Goal: Communication & Community: Share content

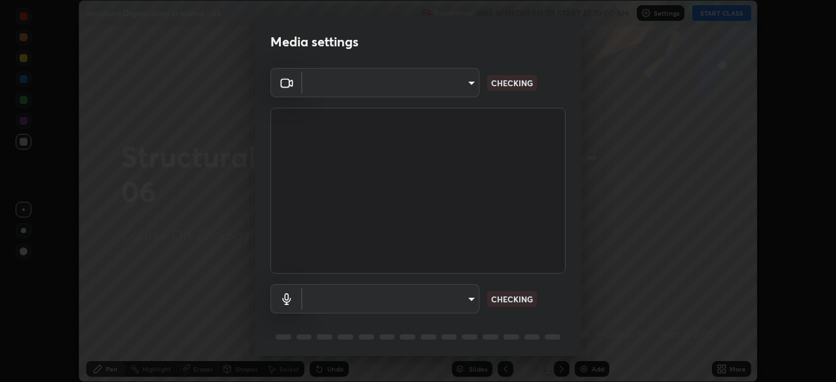
scroll to position [382, 835]
click at [472, 297] on body "Erase all Structural Organisation in animal - 06 Recording WAS SCHEDULED TO STA…" at bounding box center [418, 191] width 836 height 382
type input "b0e84f93268a6bc6c10e964920e8257ae587a14dfbb6e1f0eed47ef9ac306ae8"
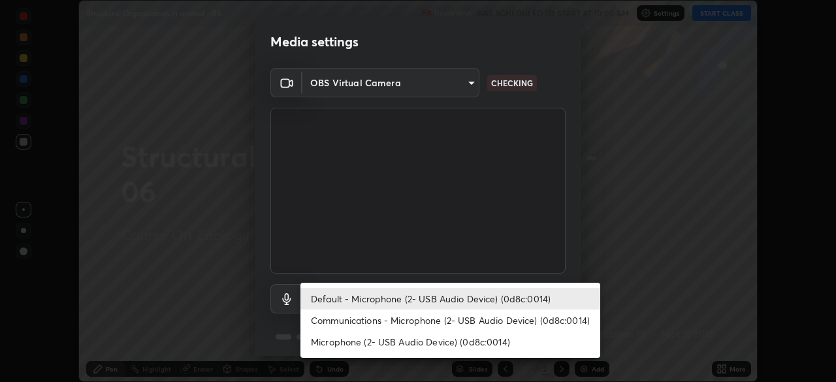
click at [471, 321] on li "Communications - Microphone (2- USB Audio Device) (0d8c:0014)" at bounding box center [450, 320] width 300 height 22
type input "communications"
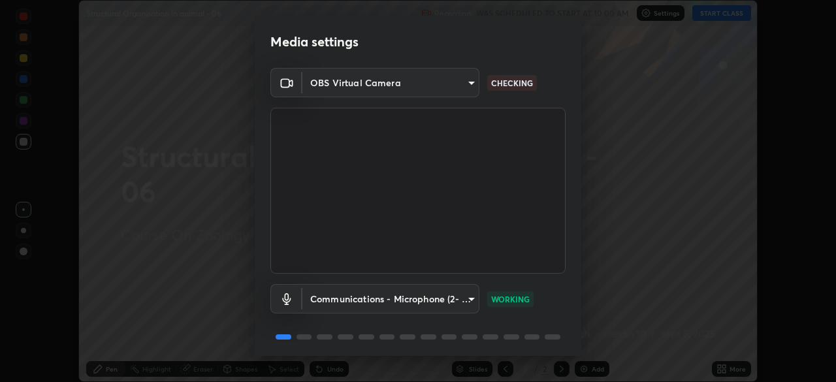
scroll to position [46, 0]
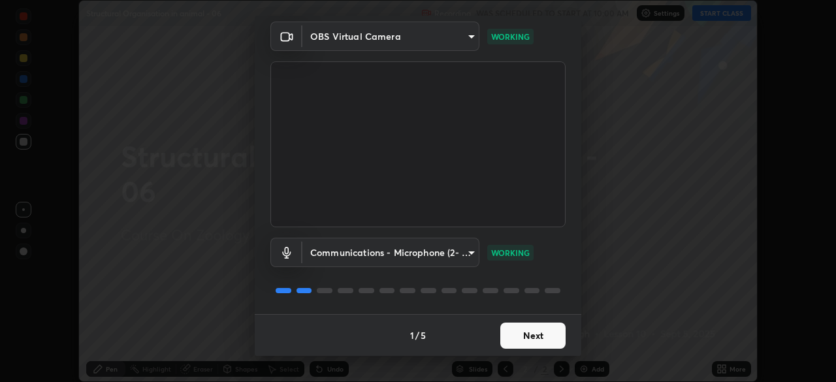
click at [526, 339] on button "Next" at bounding box center [532, 335] width 65 height 26
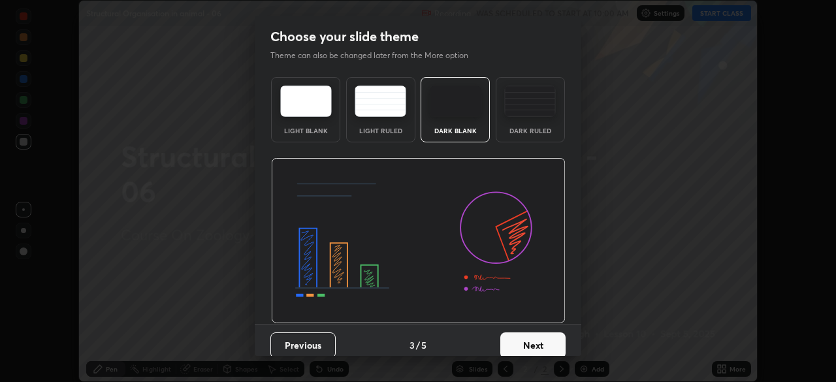
click at [526, 344] on button "Next" at bounding box center [532, 345] width 65 height 26
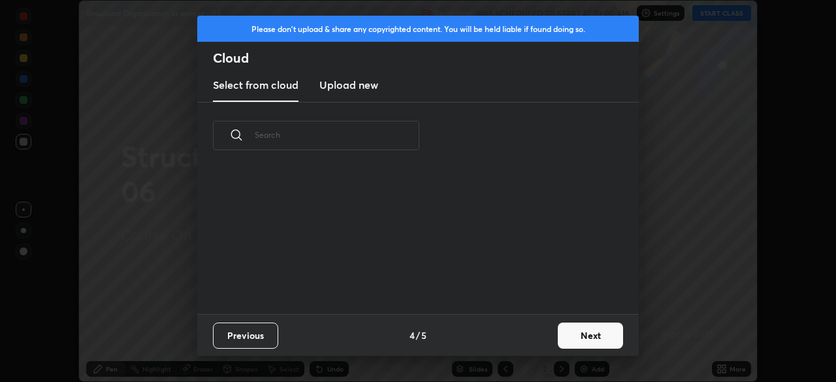
click at [527, 345] on div "Previous 4 / 5 Next" at bounding box center [417, 335] width 441 height 42
click at [529, 349] on div "Previous 4 / 5 Next" at bounding box center [417, 335] width 441 height 42
click at [559, 336] on button "Next" at bounding box center [589, 335] width 65 height 26
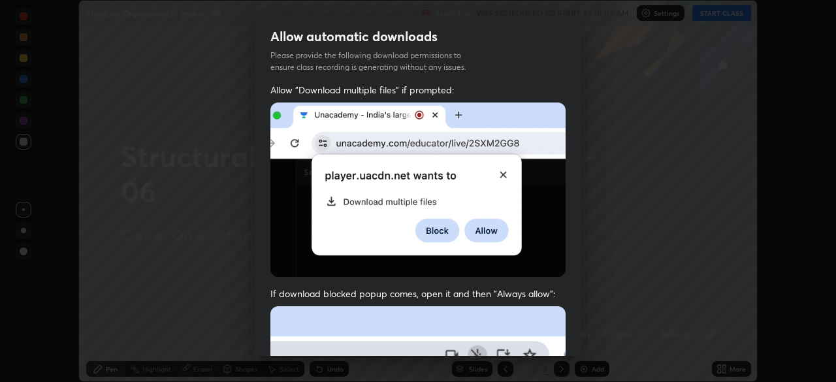
click at [570, 339] on div "Allow "Download multiple files" if prompted: If download blocked popup comes, o…" at bounding box center [418, 359] width 326 height 550
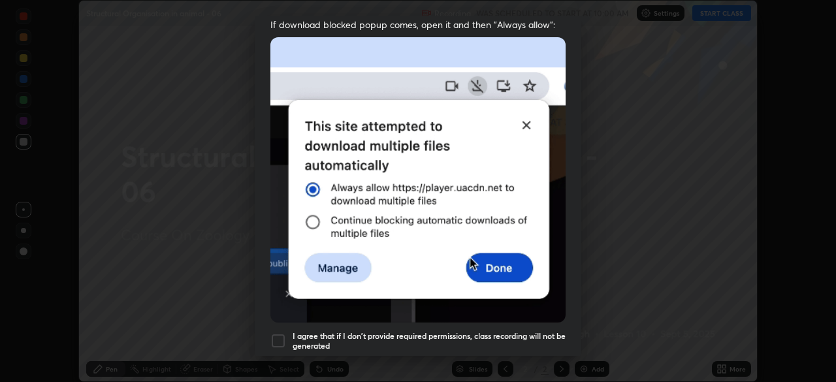
scroll to position [313, 0]
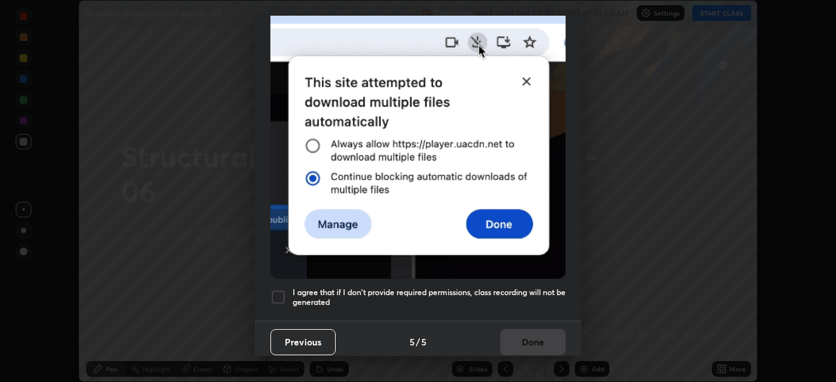
click at [514, 309] on div "Allow "Download multiple files" if prompted: If download blocked popup comes, o…" at bounding box center [418, 46] width 326 height 550
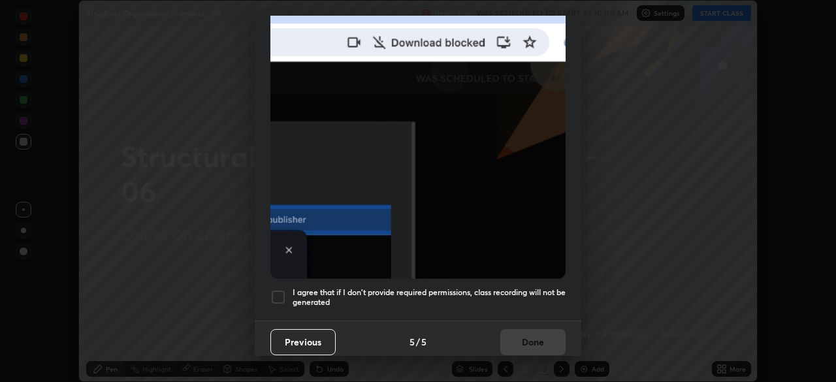
click at [516, 340] on div "Previous 5 / 5 Done" at bounding box center [418, 342] width 326 height 42
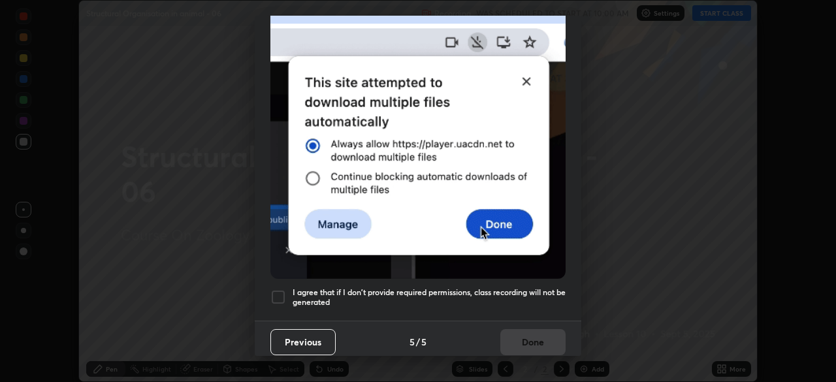
click at [512, 297] on h5 "I agree that if I don't provide required permissions, class recording will not …" at bounding box center [428, 297] width 273 height 20
click at [519, 339] on button "Done" at bounding box center [532, 342] width 65 height 26
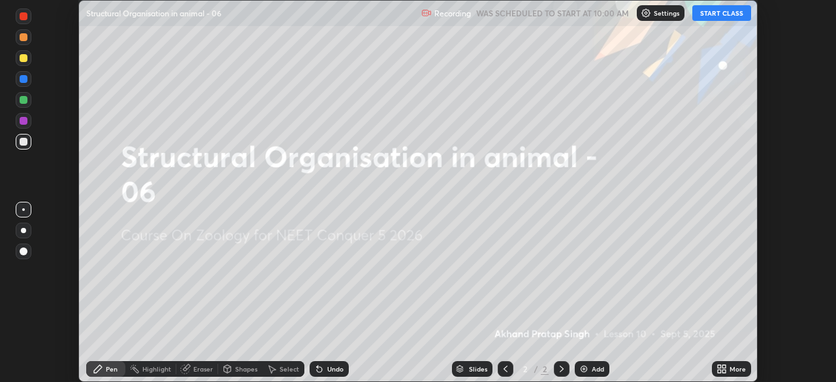
click at [714, 18] on button "START CLASS" at bounding box center [721, 13] width 59 height 16
click at [719, 366] on icon at bounding box center [718, 366] width 3 height 3
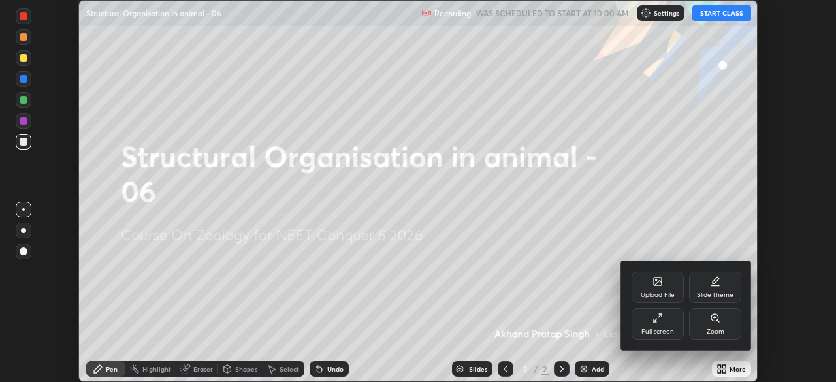
click at [659, 292] on div "Upload File" at bounding box center [657, 295] width 34 height 7
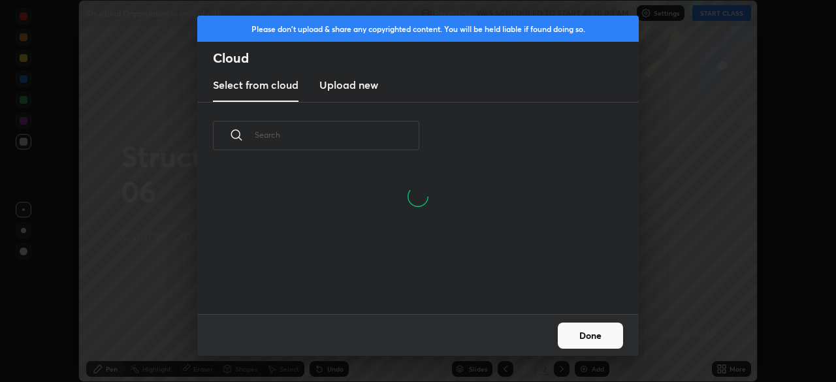
scroll to position [82, 419]
click at [359, 88] on h3 "Upload new" at bounding box center [348, 85] width 59 height 16
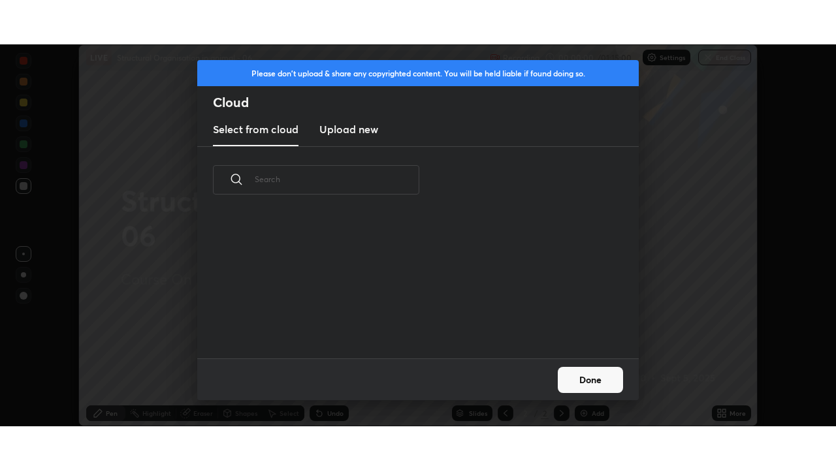
scroll to position [0, 0]
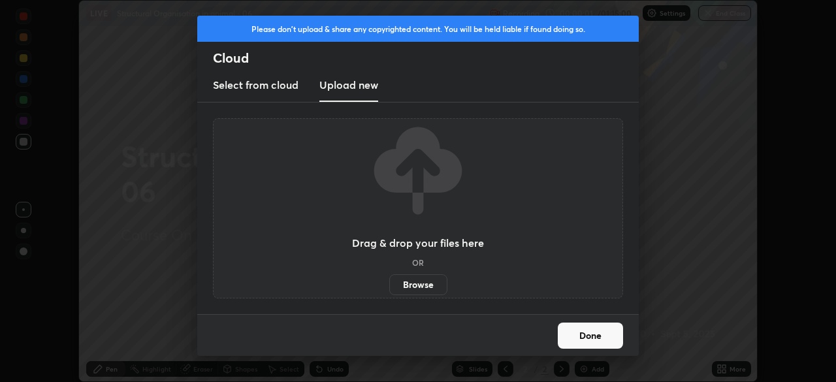
click at [416, 283] on label "Browse" at bounding box center [418, 284] width 58 height 21
click at [389, 283] on input "Browse" at bounding box center [389, 284] width 0 height 21
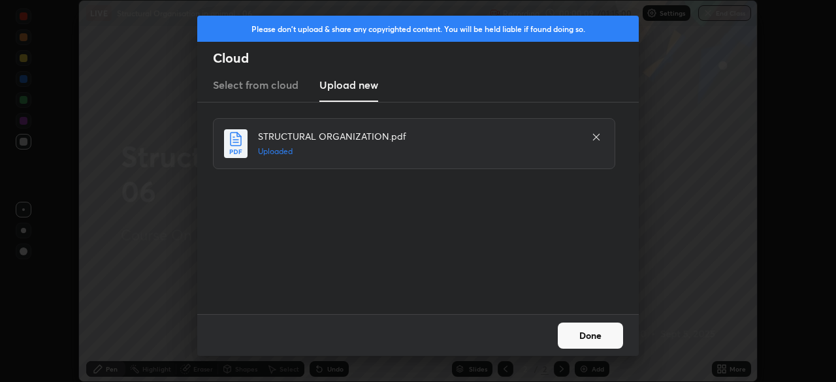
click at [595, 339] on button "Done" at bounding box center [589, 335] width 65 height 26
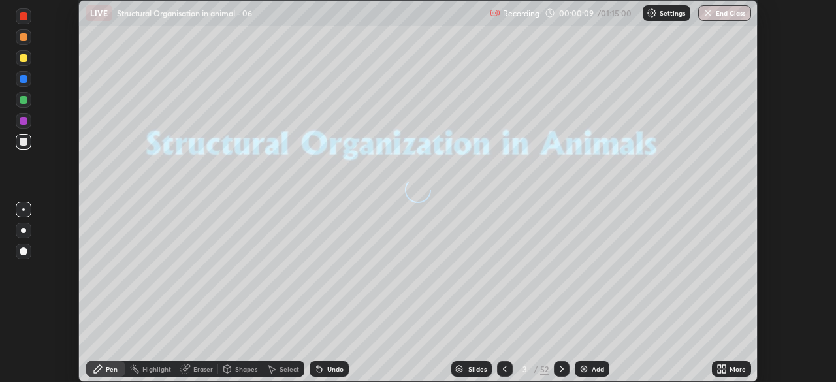
click at [719, 367] on icon at bounding box center [718, 366] width 3 height 3
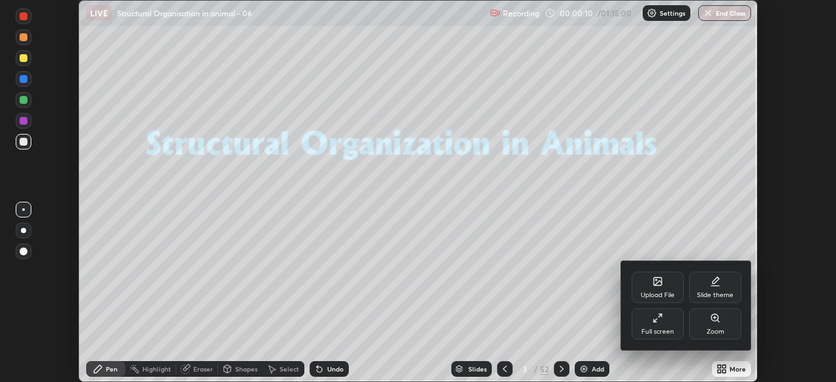
click at [665, 332] on div "Full screen" at bounding box center [657, 331] width 33 height 7
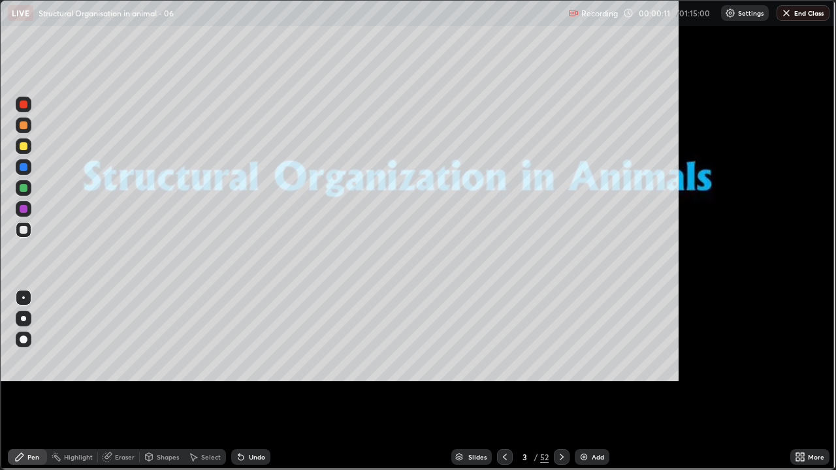
scroll to position [470, 836]
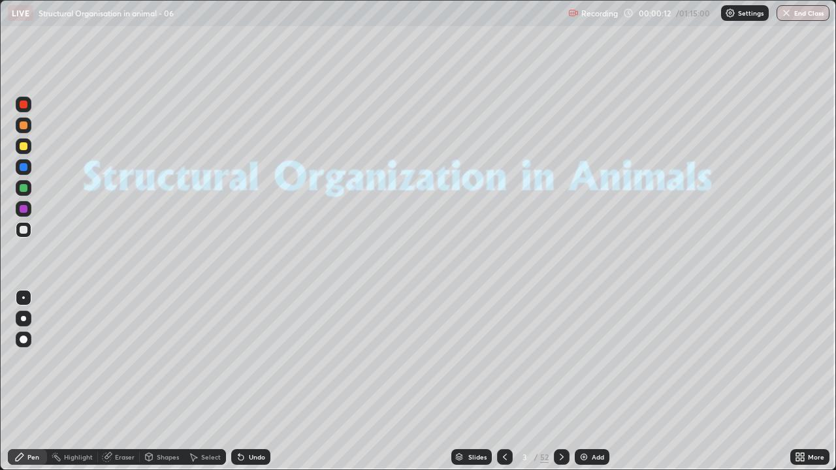
click at [472, 381] on div "Slides" at bounding box center [471, 457] width 40 height 16
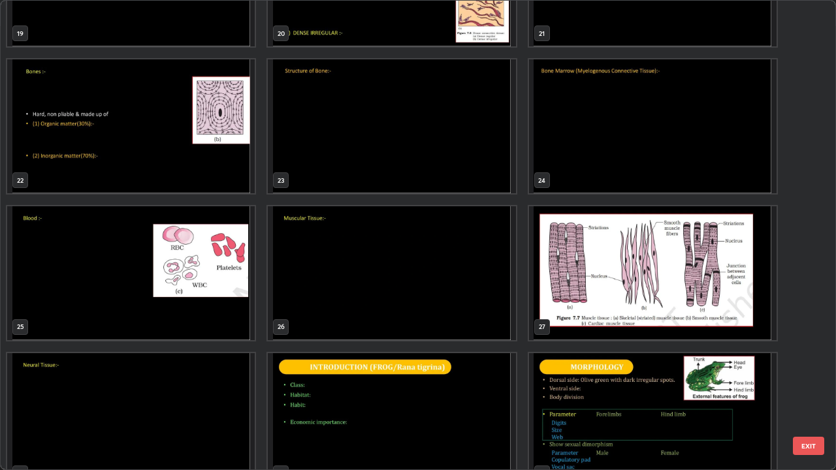
scroll to position [971, 0]
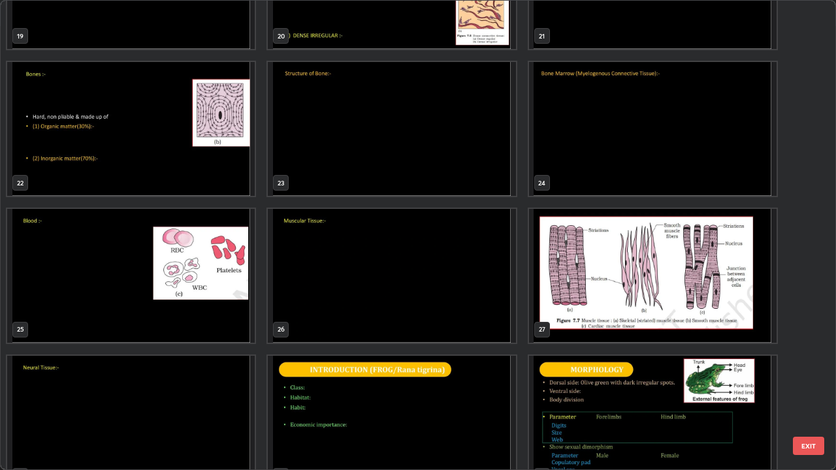
click at [236, 315] on img "grid" at bounding box center [130, 276] width 247 height 134
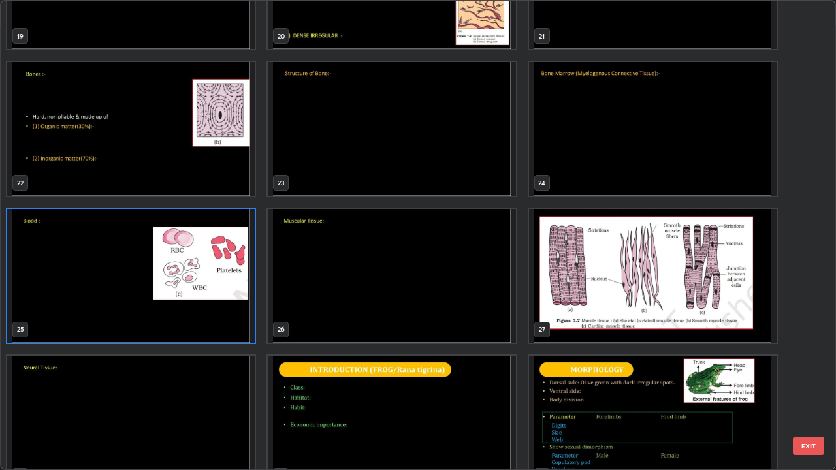
click at [233, 315] on img "grid" at bounding box center [130, 276] width 247 height 134
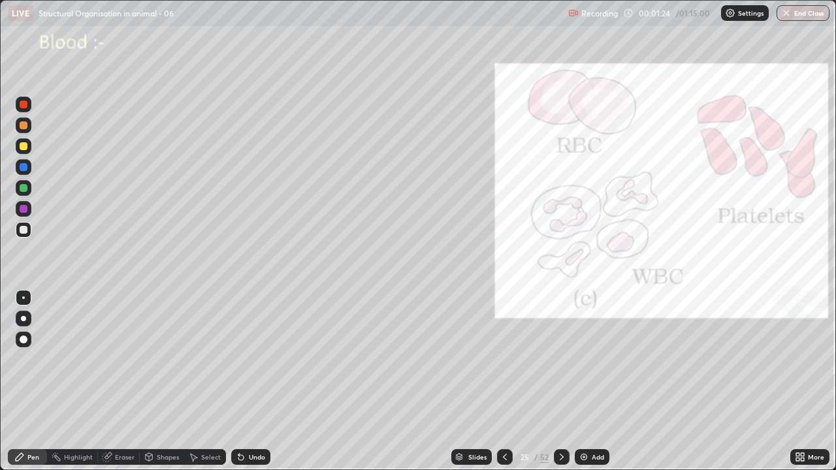
click at [554, 381] on div at bounding box center [562, 457] width 16 height 16
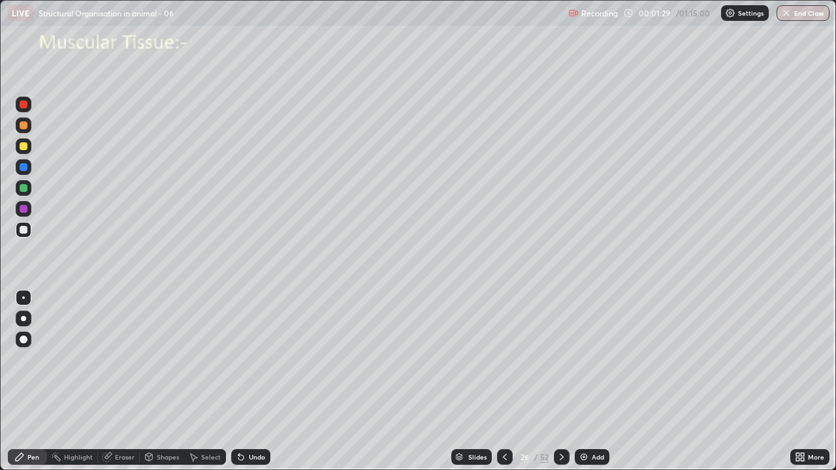
click at [25, 230] on div at bounding box center [24, 230] width 8 height 8
click at [25, 189] on div at bounding box center [24, 188] width 8 height 8
click at [260, 381] on div "Undo" at bounding box center [257, 457] width 16 height 7
click at [25, 169] on div at bounding box center [24, 167] width 8 height 8
click at [24, 191] on div at bounding box center [24, 188] width 8 height 8
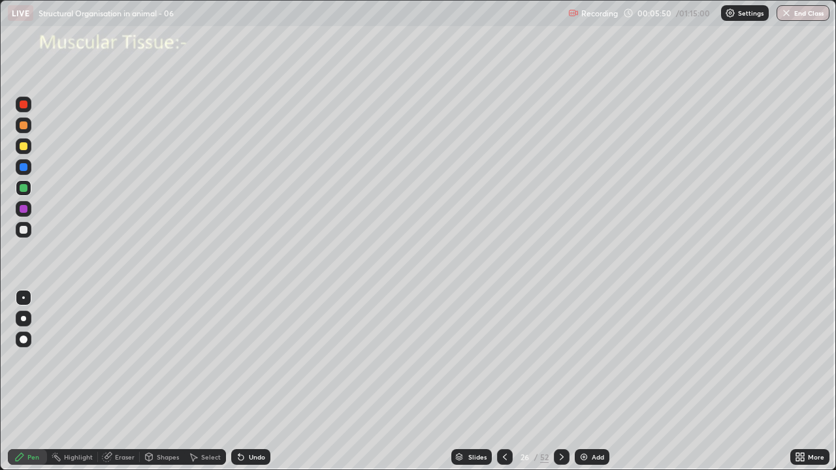
click at [24, 230] on div at bounding box center [24, 230] width 8 height 8
click at [24, 211] on div at bounding box center [24, 209] width 8 height 8
click at [23, 193] on div at bounding box center [24, 188] width 16 height 16
click at [24, 172] on div at bounding box center [24, 167] width 16 height 16
click at [24, 105] on div at bounding box center [24, 105] width 8 height 8
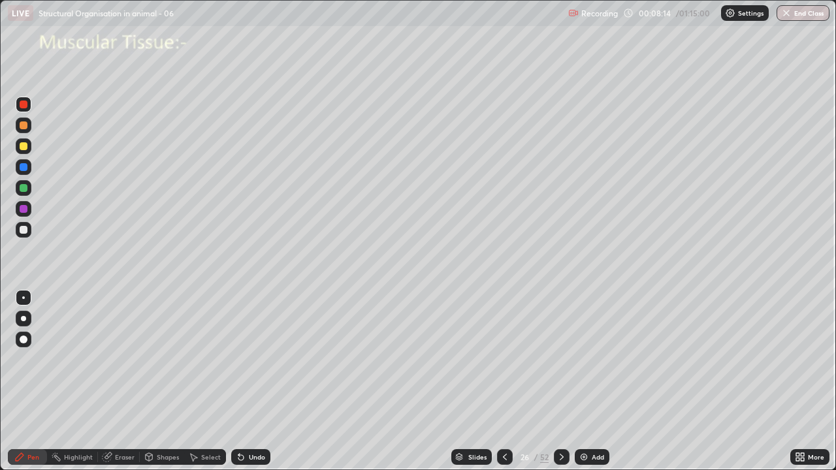
click at [25, 191] on div at bounding box center [24, 188] width 8 height 8
click at [23, 319] on div at bounding box center [23, 318] width 5 height 5
click at [22, 232] on div at bounding box center [24, 230] width 8 height 8
click at [24, 193] on div at bounding box center [24, 188] width 16 height 16
click at [24, 319] on div at bounding box center [23, 318] width 5 height 5
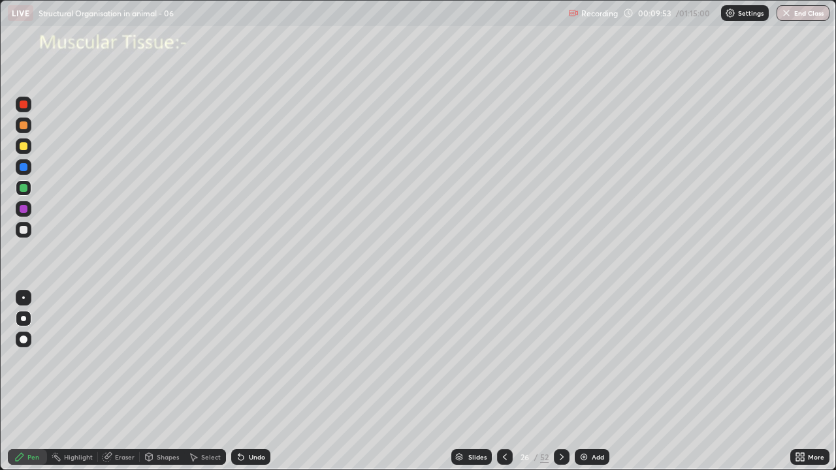
click at [24, 298] on div at bounding box center [23, 297] width 3 height 3
click at [23, 212] on div at bounding box center [24, 209] width 8 height 8
click at [24, 188] on div at bounding box center [24, 188] width 8 height 8
click at [24, 298] on div at bounding box center [23, 297] width 3 height 3
click at [124, 381] on div "Eraser" at bounding box center [125, 457] width 20 height 7
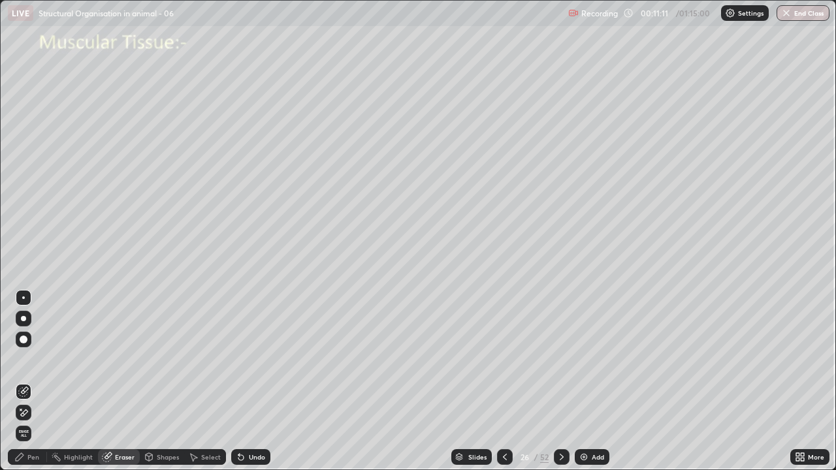
click at [26, 381] on icon at bounding box center [23, 391] width 10 height 10
click at [25, 381] on icon at bounding box center [23, 391] width 10 height 10
click at [22, 381] on icon at bounding box center [23, 391] width 10 height 10
click at [36, 381] on div "Pen" at bounding box center [33, 457] width 12 height 7
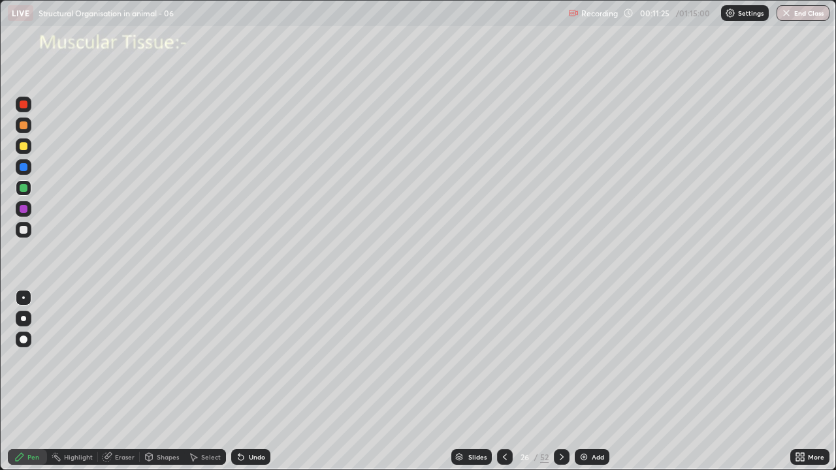
click at [67, 381] on div "Highlight" at bounding box center [78, 457] width 29 height 7
click at [30, 381] on div "Pen" at bounding box center [27, 457] width 39 height 16
click at [25, 213] on div at bounding box center [24, 209] width 16 height 16
click at [26, 152] on div at bounding box center [24, 146] width 16 height 16
click at [24, 147] on div at bounding box center [24, 146] width 8 height 8
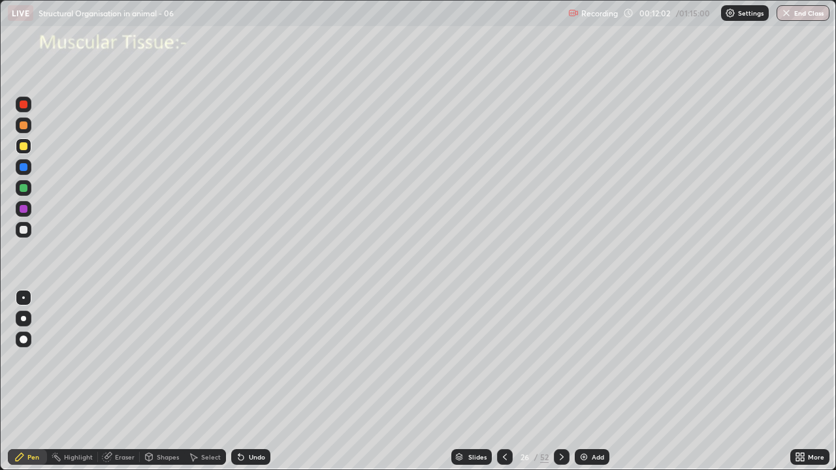
click at [24, 298] on div at bounding box center [23, 297] width 3 height 3
click at [27, 334] on div at bounding box center [24, 340] width 16 height 16
click at [25, 345] on div at bounding box center [24, 340] width 16 height 16
click at [24, 189] on div at bounding box center [24, 188] width 8 height 8
click at [25, 193] on div at bounding box center [24, 188] width 16 height 16
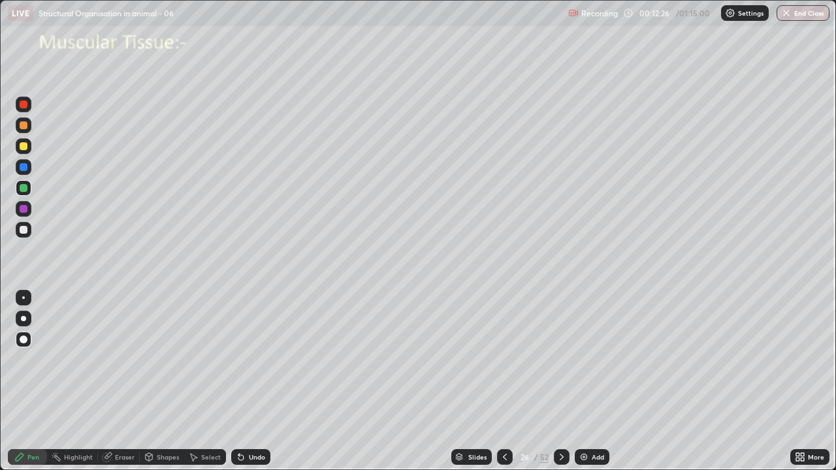
click at [24, 298] on div at bounding box center [23, 297] width 3 height 3
click at [24, 232] on div at bounding box center [24, 230] width 8 height 8
click at [23, 319] on div at bounding box center [23, 318] width 5 height 5
click at [24, 170] on div at bounding box center [24, 167] width 8 height 8
click at [24, 297] on div at bounding box center [23, 297] width 3 height 3
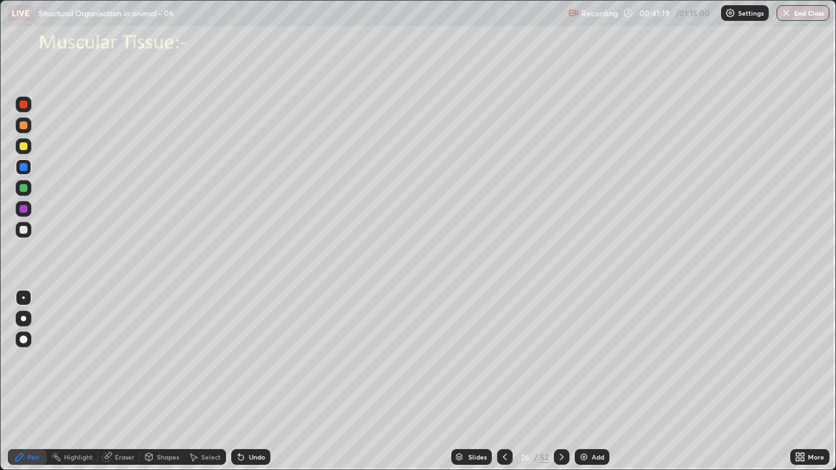
click at [24, 189] on div at bounding box center [24, 188] width 8 height 8
click at [28, 172] on div at bounding box center [24, 167] width 16 height 16
click at [25, 228] on div at bounding box center [24, 230] width 8 height 8
click at [24, 189] on div at bounding box center [24, 188] width 8 height 8
click at [24, 188] on div at bounding box center [24, 188] width 8 height 8
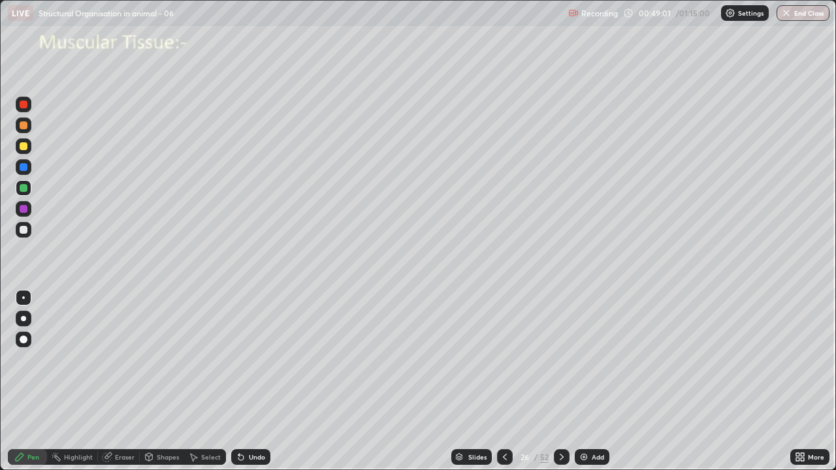
click at [27, 230] on div at bounding box center [24, 230] width 8 height 8
click at [584, 381] on img at bounding box center [583, 457] width 10 height 10
click at [26, 170] on div at bounding box center [24, 167] width 8 height 8
click at [24, 170] on div at bounding box center [24, 167] width 8 height 8
click at [31, 227] on div at bounding box center [24, 230] width 16 height 16
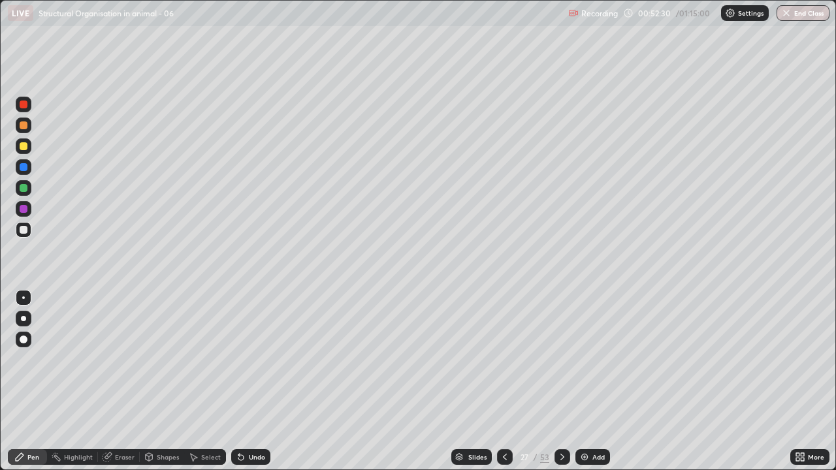
click at [24, 231] on div at bounding box center [24, 230] width 8 height 8
click at [239, 381] on icon at bounding box center [240, 457] width 5 height 5
click at [238, 381] on div "Undo" at bounding box center [250, 457] width 39 height 16
click at [239, 381] on icon at bounding box center [240, 457] width 5 height 5
click at [243, 381] on icon at bounding box center [241, 457] width 10 height 10
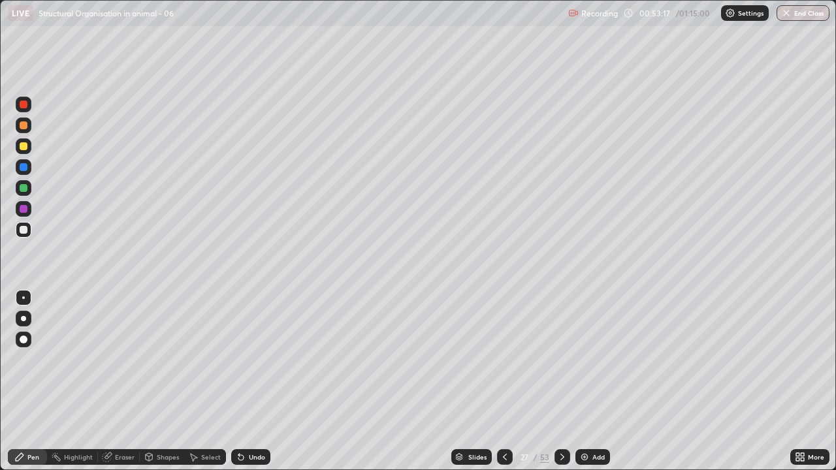
click at [243, 381] on icon at bounding box center [241, 457] width 10 height 10
click at [244, 381] on div "Undo" at bounding box center [250, 457] width 39 height 16
click at [245, 381] on div "Undo" at bounding box center [250, 457] width 39 height 16
click at [244, 381] on icon at bounding box center [241, 457] width 10 height 10
click at [560, 381] on icon at bounding box center [562, 457] width 10 height 10
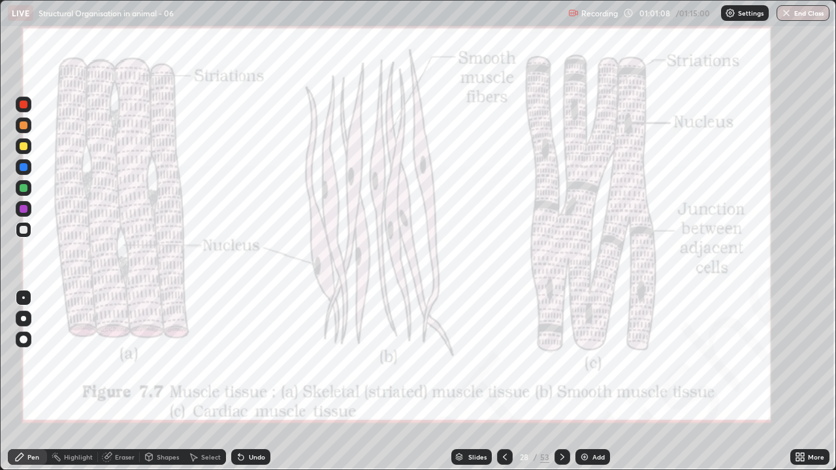
click at [560, 381] on icon at bounding box center [562, 457] width 10 height 10
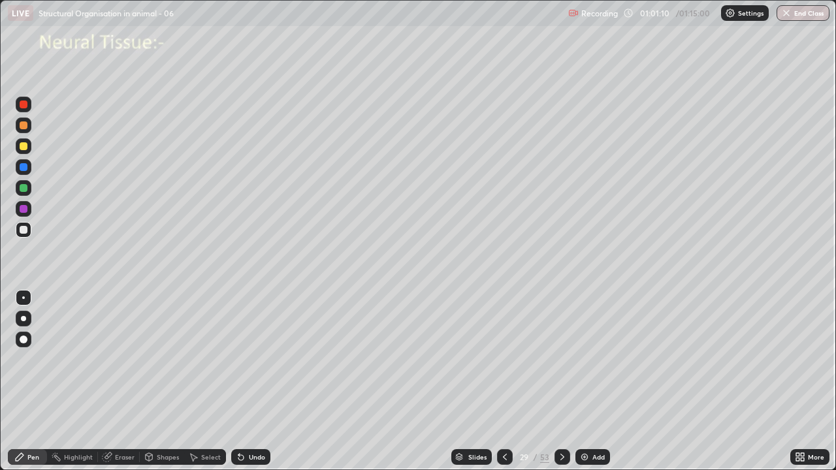
click at [508, 381] on icon at bounding box center [504, 457] width 10 height 10
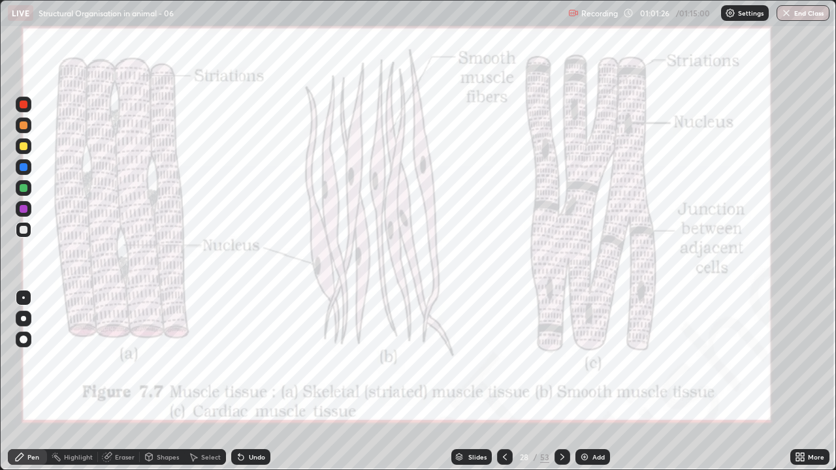
click at [560, 381] on icon at bounding box center [562, 457] width 4 height 7
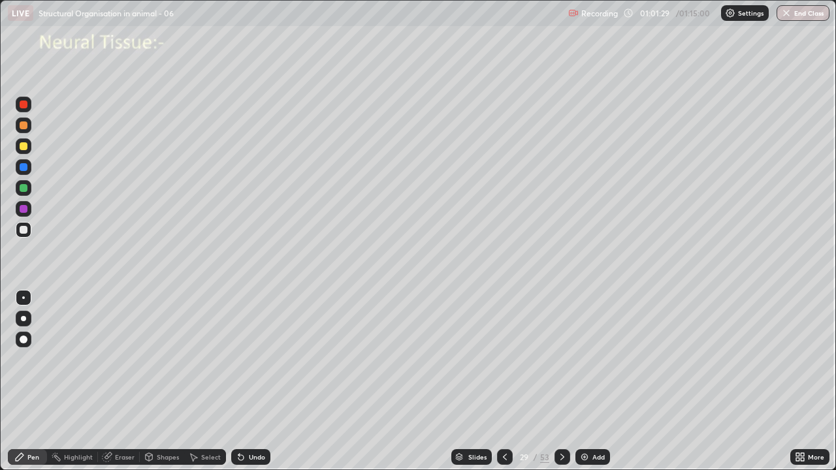
click at [31, 231] on div at bounding box center [24, 230] width 16 height 16
click at [24, 188] on div at bounding box center [24, 188] width 8 height 8
click at [24, 298] on div at bounding box center [23, 297] width 3 height 3
click at [23, 229] on div at bounding box center [24, 230] width 8 height 8
click at [24, 210] on div at bounding box center [24, 209] width 8 height 8
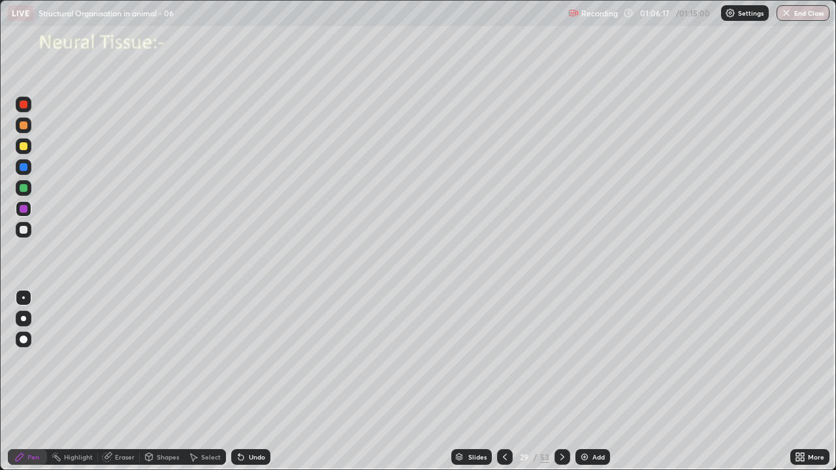
click at [22, 231] on div at bounding box center [24, 230] width 8 height 8
click at [24, 230] on div at bounding box center [24, 230] width 8 height 8
click at [29, 151] on div at bounding box center [24, 146] width 16 height 16
click at [24, 232] on div at bounding box center [24, 230] width 8 height 8
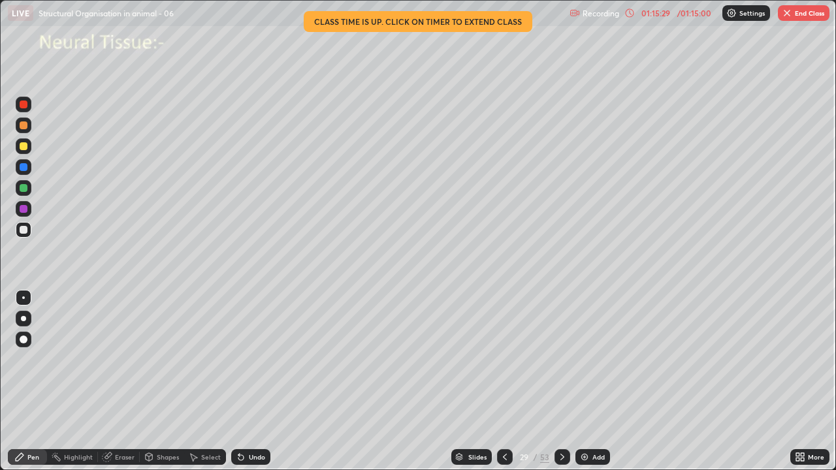
click at [503, 381] on icon at bounding box center [504, 457] width 10 height 10
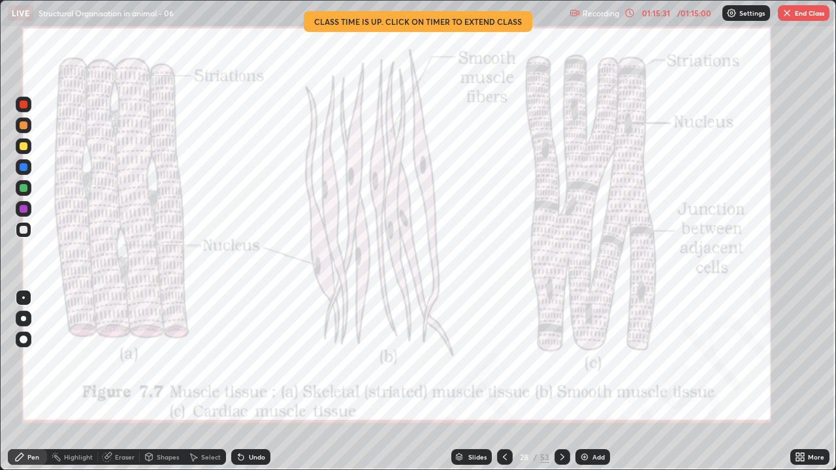
click at [558, 381] on icon at bounding box center [562, 457] width 10 height 10
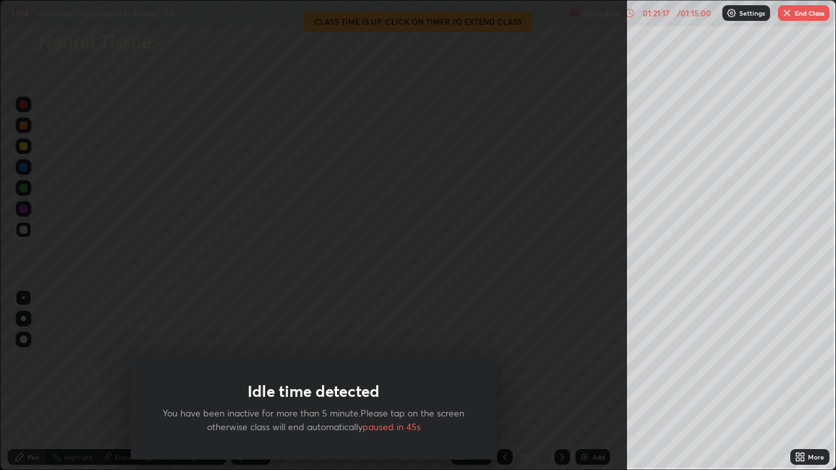
click at [798, 16] on button "End Class" at bounding box center [803, 13] width 52 height 16
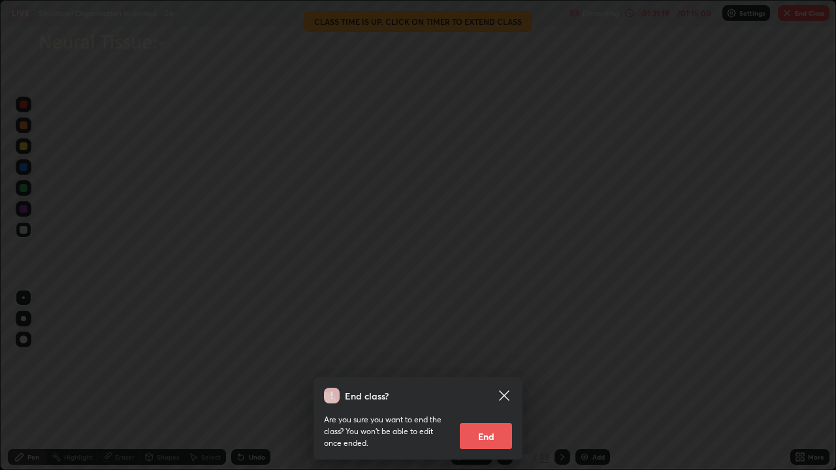
click at [495, 381] on button "End" at bounding box center [486, 436] width 52 height 26
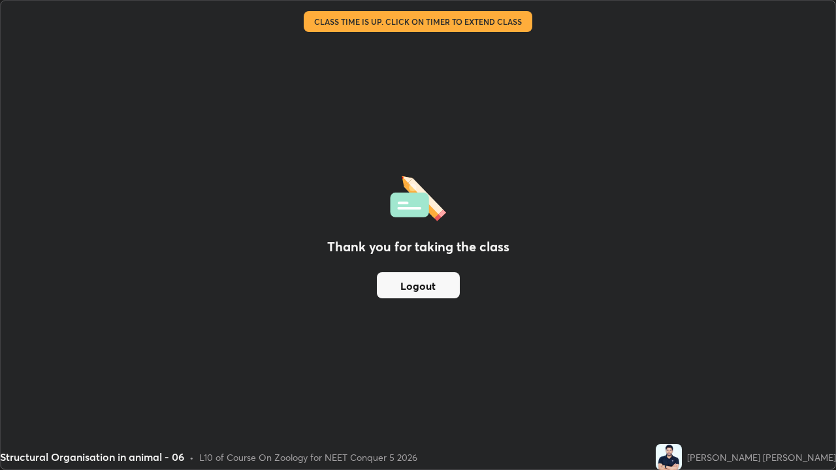
click at [433, 289] on button "Logout" at bounding box center [418, 285] width 83 height 26
